Goal: Find contact information: Find contact information

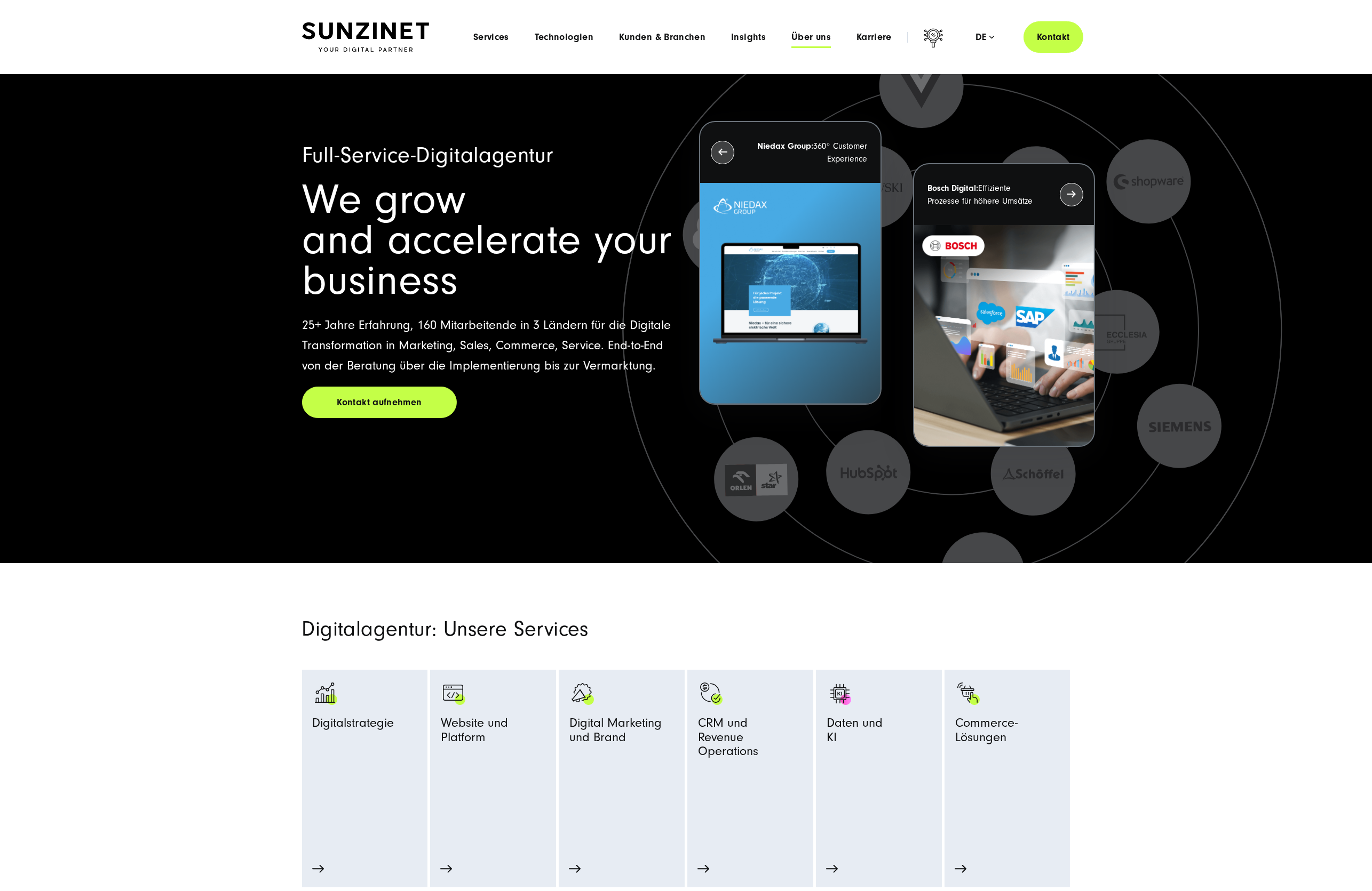
click at [810, 38] on span "Über uns" at bounding box center [811, 38] width 39 height 11
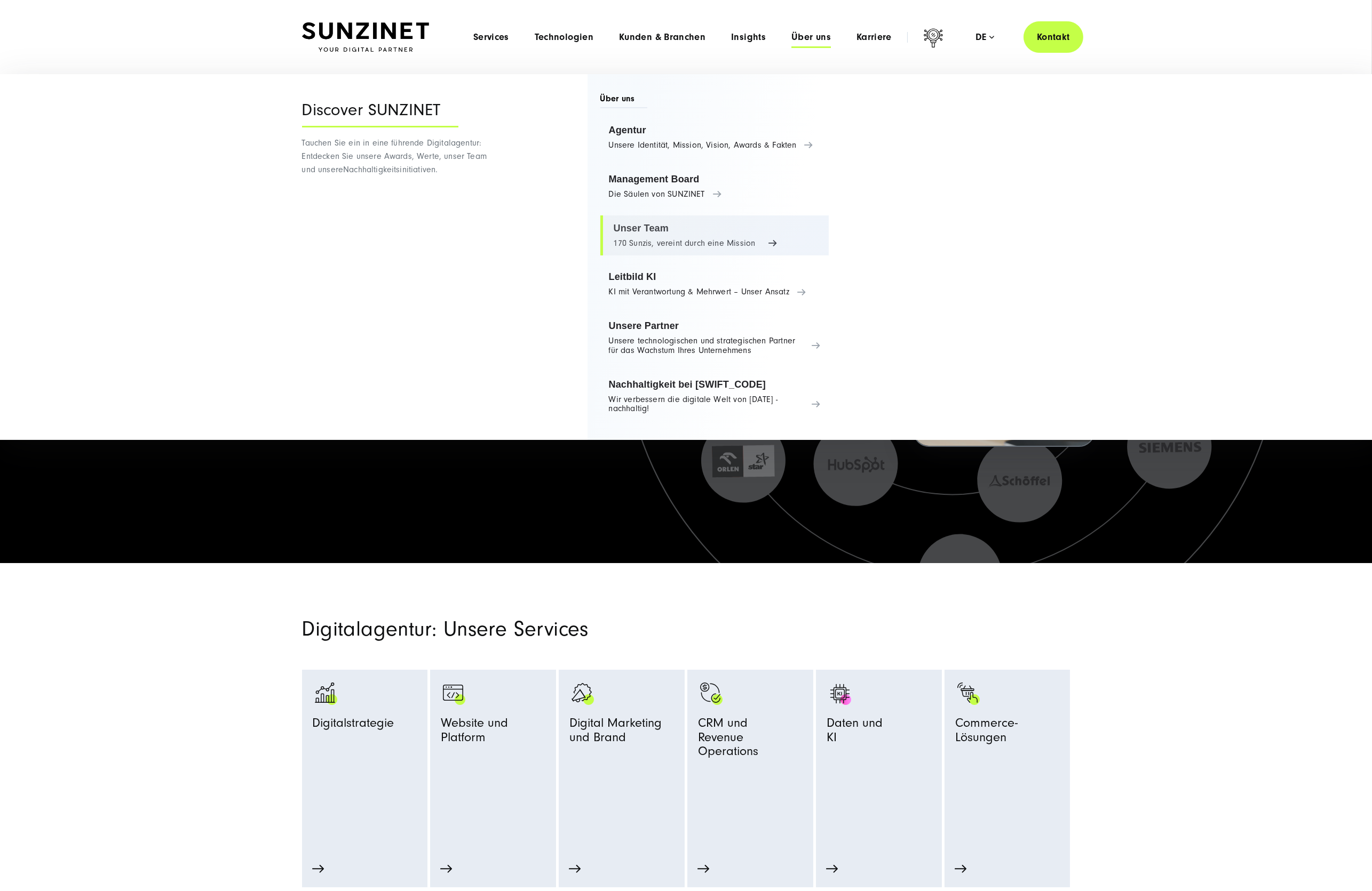
click at [664, 231] on link "Unser Team 170 Sunzis, vereint durch eine Mission" at bounding box center [715, 235] width 229 height 41
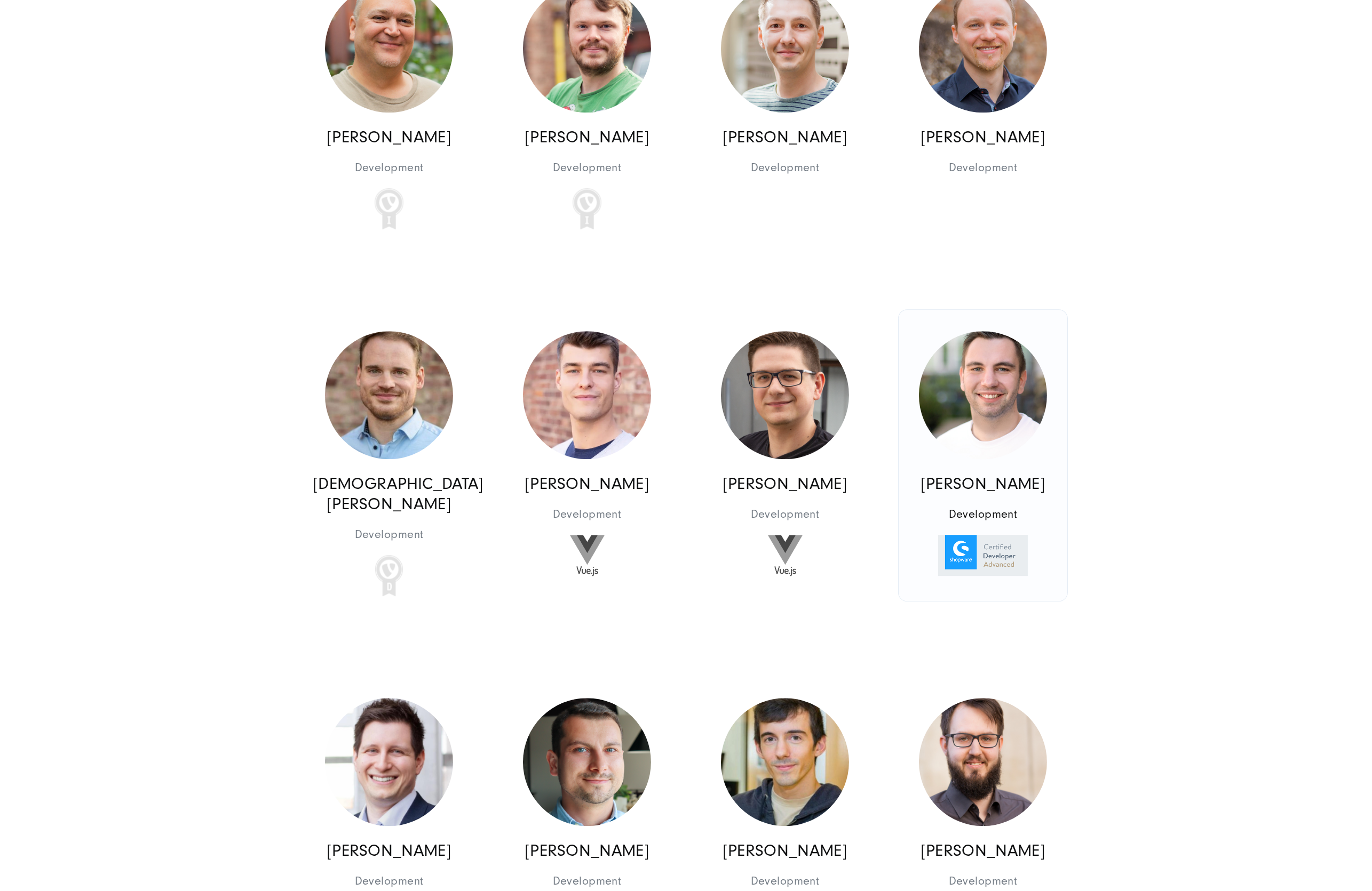
scroll to position [9370, 0]
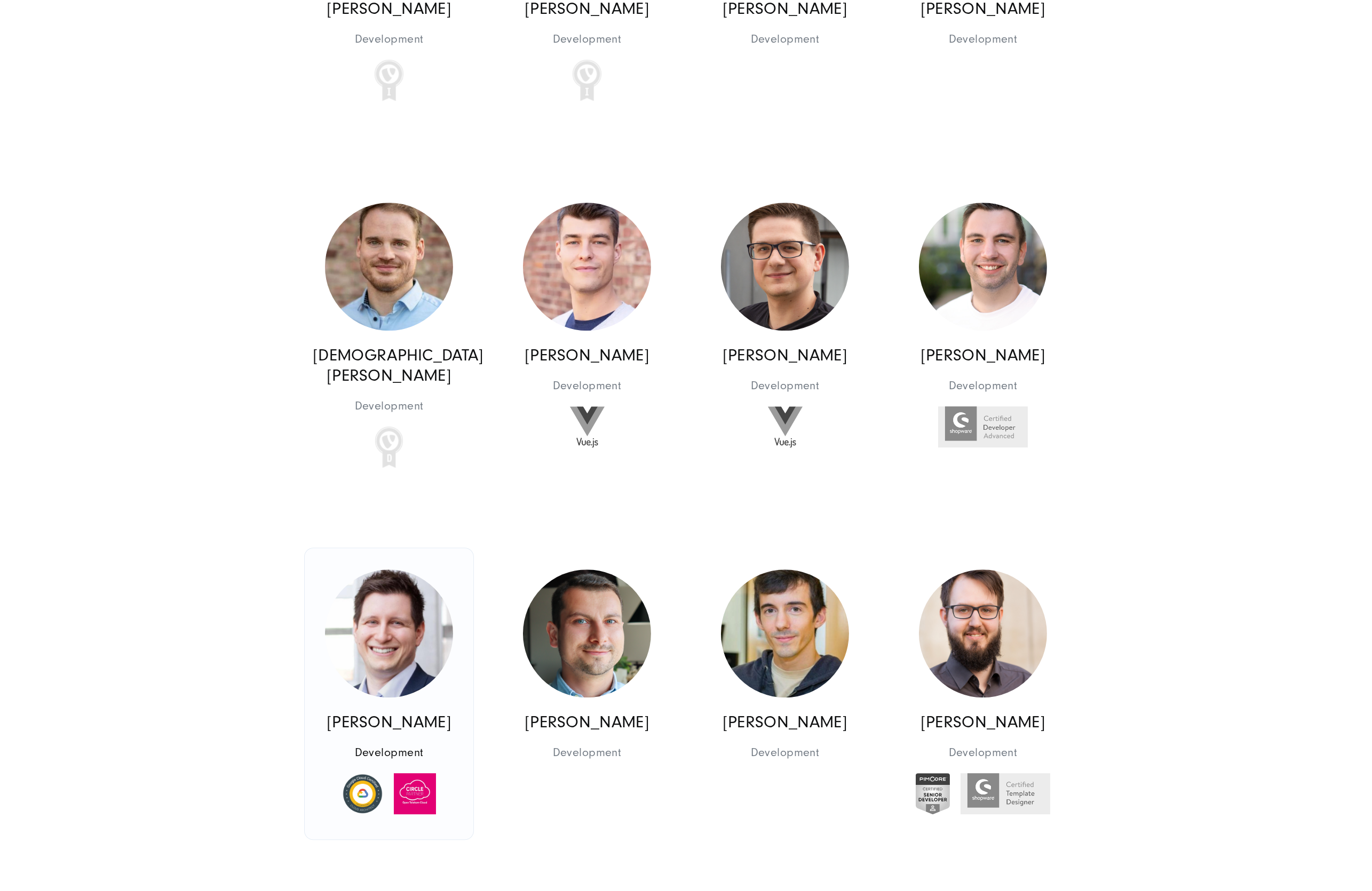
click at [388, 570] on img at bounding box center [389, 634] width 128 height 128
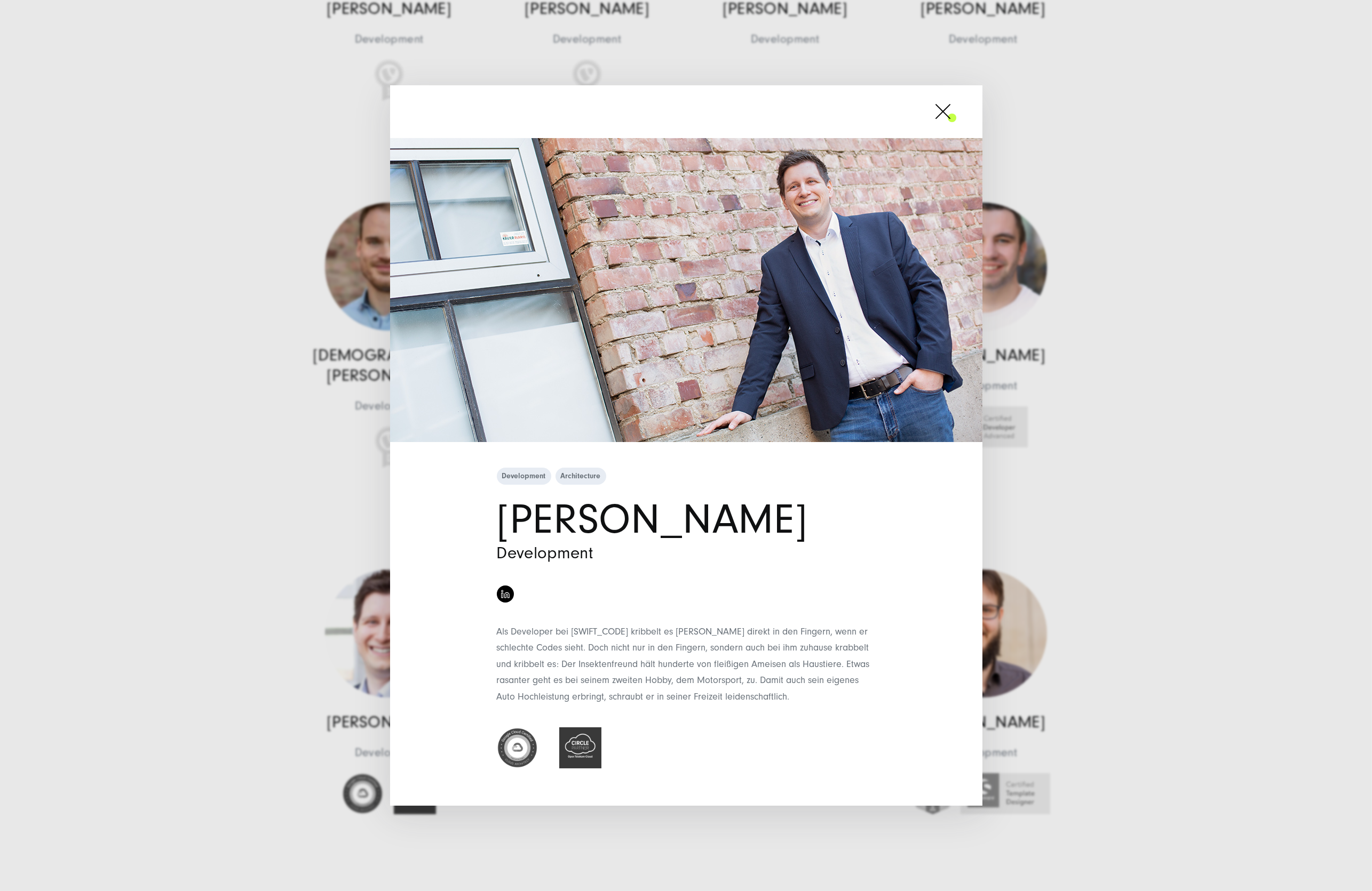
click at [956, 109] on span at bounding box center [956, 111] width 0 height 27
